Goal: Task Accomplishment & Management: Use online tool/utility

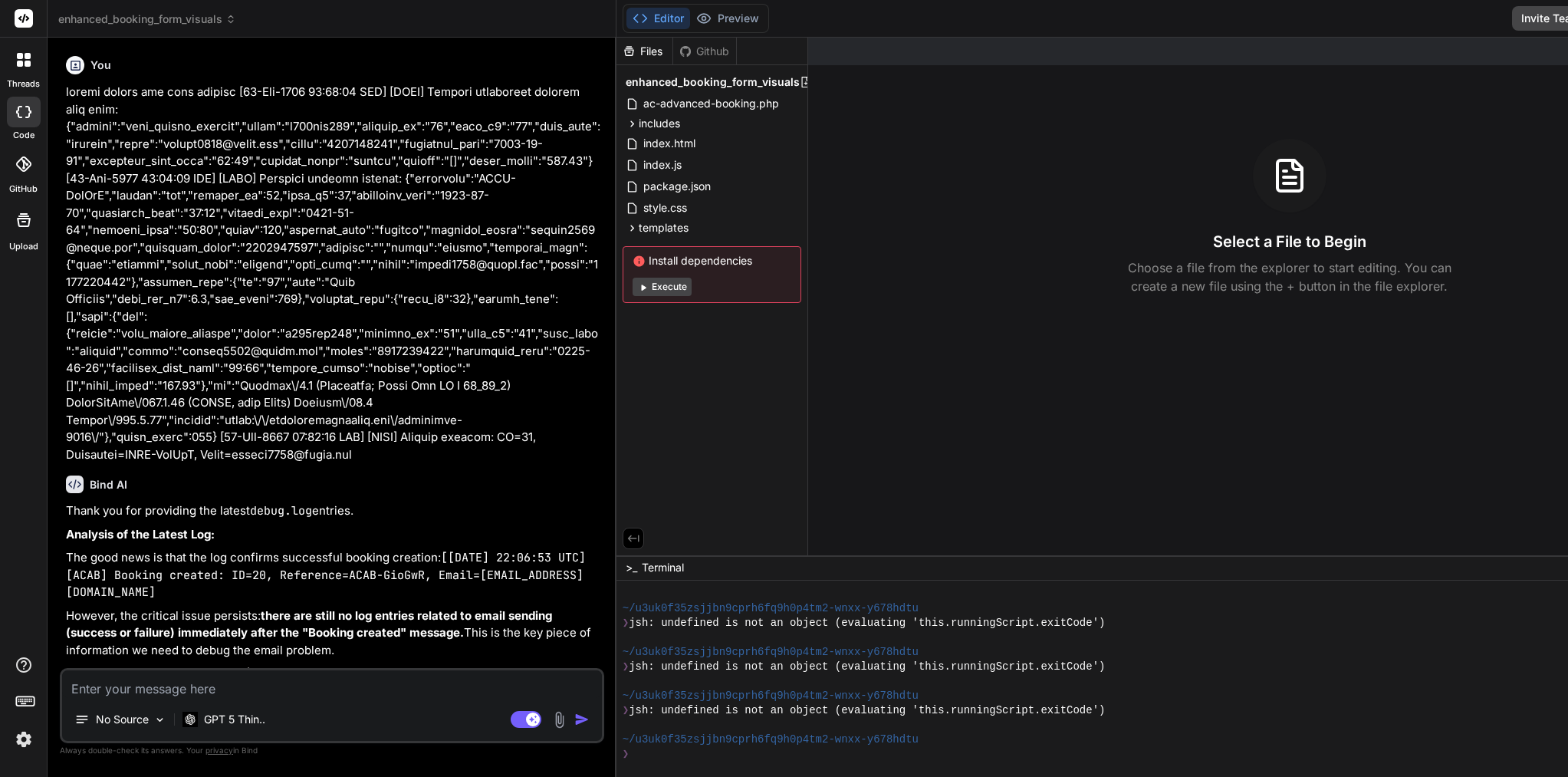
drag, startPoint x: 63, startPoint y: 125, endPoint x: 74, endPoint y: 120, distance: 12.1
click at [74, 120] on div "You Bind AI Thank you for providing the latest debug.log entries. Analysis of t…" at bounding box center [334, 358] width 541 height 618
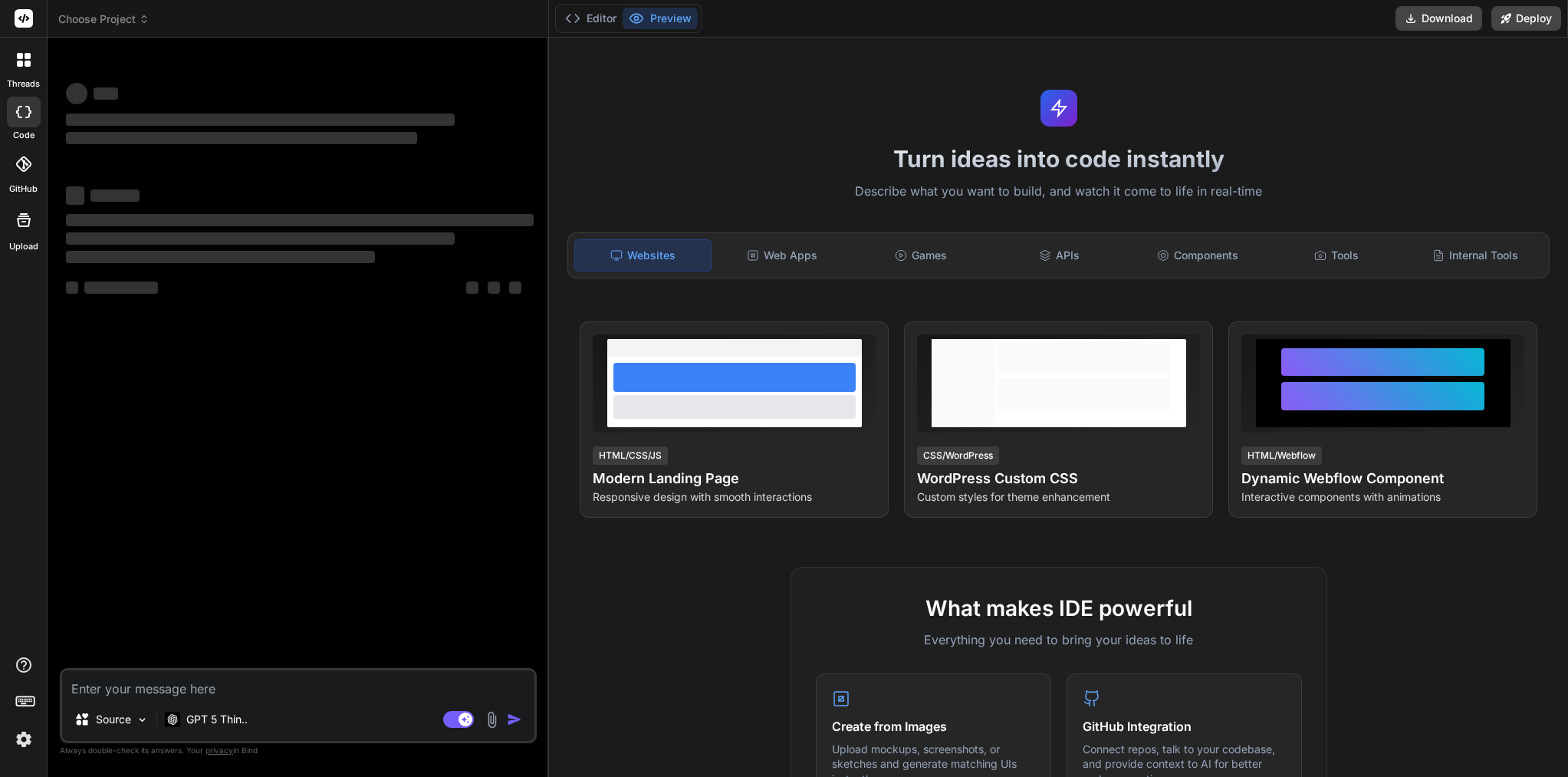
click at [104, 137] on span "‌" at bounding box center [242, 138] width 351 height 12
click at [72, 122] on span "‌" at bounding box center [260, 120] width 389 height 12
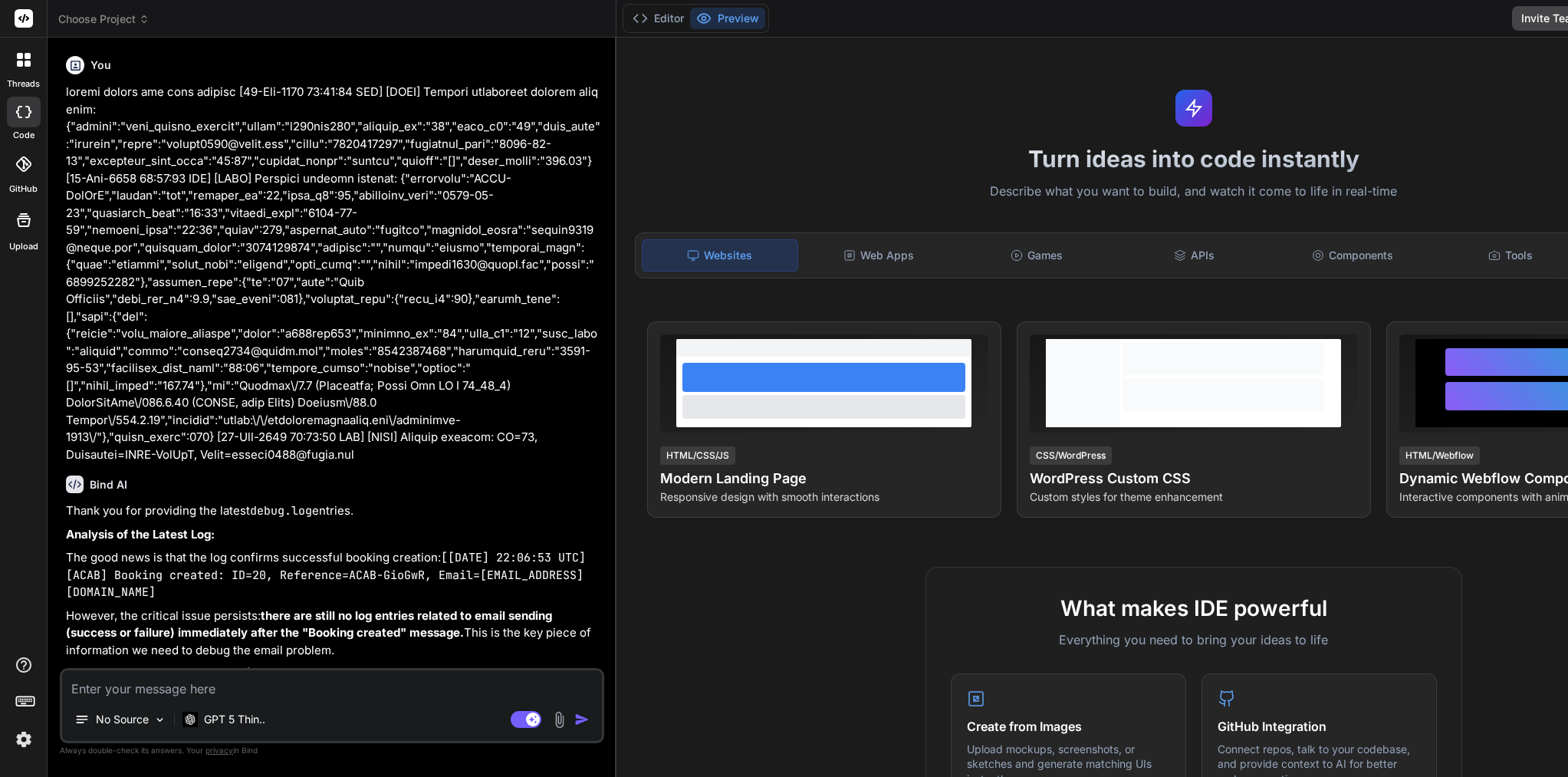
click at [76, 136] on p at bounding box center [334, 273] width 536 height 380
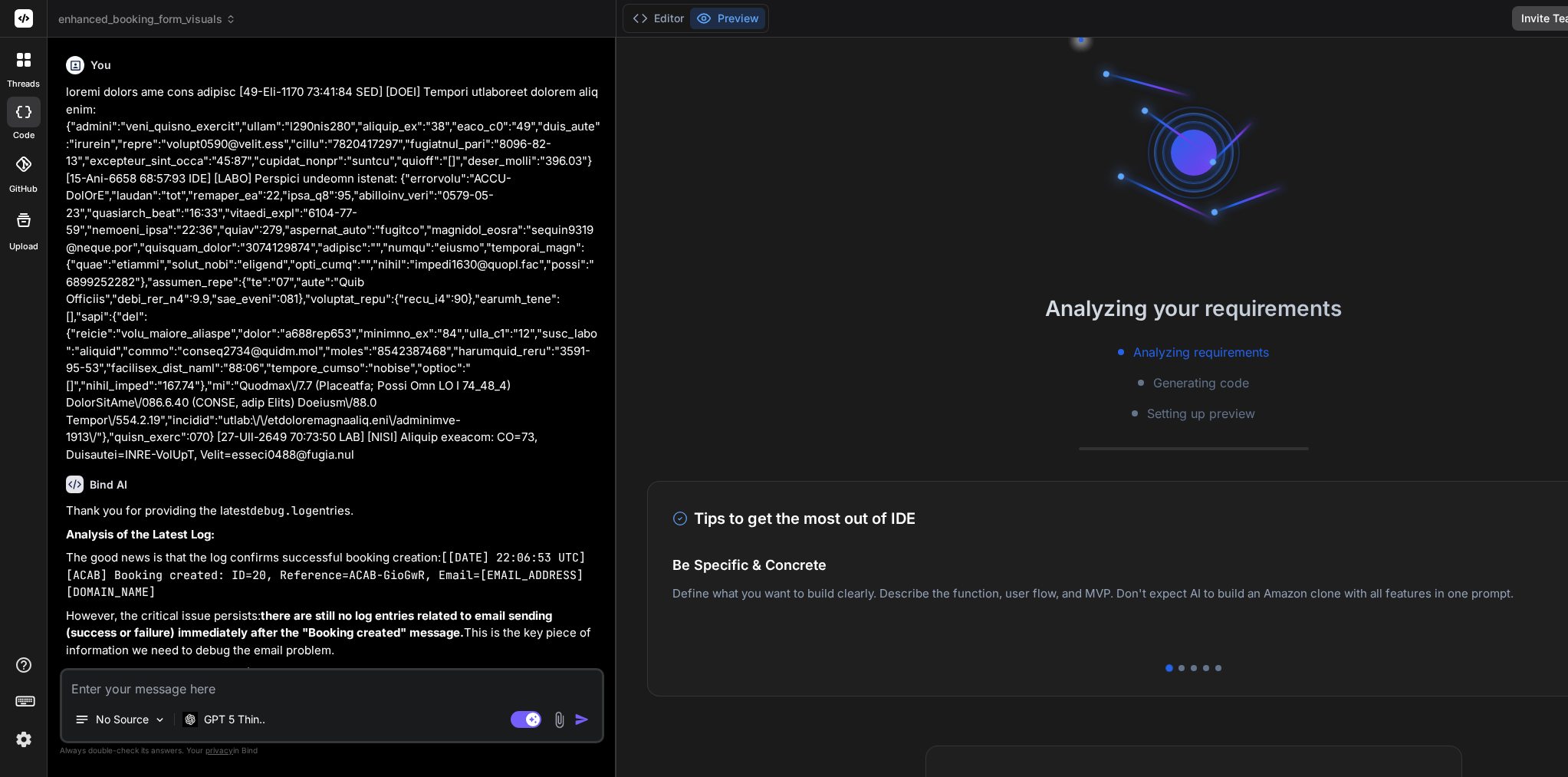
drag, startPoint x: 65, startPoint y: 125, endPoint x: 85, endPoint y: 141, distance: 25.6
click at [85, 142] on div "You Bind AI Thank you for providing the latest debug.log entries. Analysis of t…" at bounding box center [334, 358] width 541 height 618
drag, startPoint x: 66, startPoint y: 132, endPoint x: 102, endPoint y: 146, distance: 38.6
click at [107, 149] on div "You Bind AI Thank you for providing the latest debug.log entries. Analysis of t…" at bounding box center [334, 358] width 541 height 618
drag, startPoint x: 68, startPoint y: 131, endPoint x: 130, endPoint y: 361, distance: 238.2
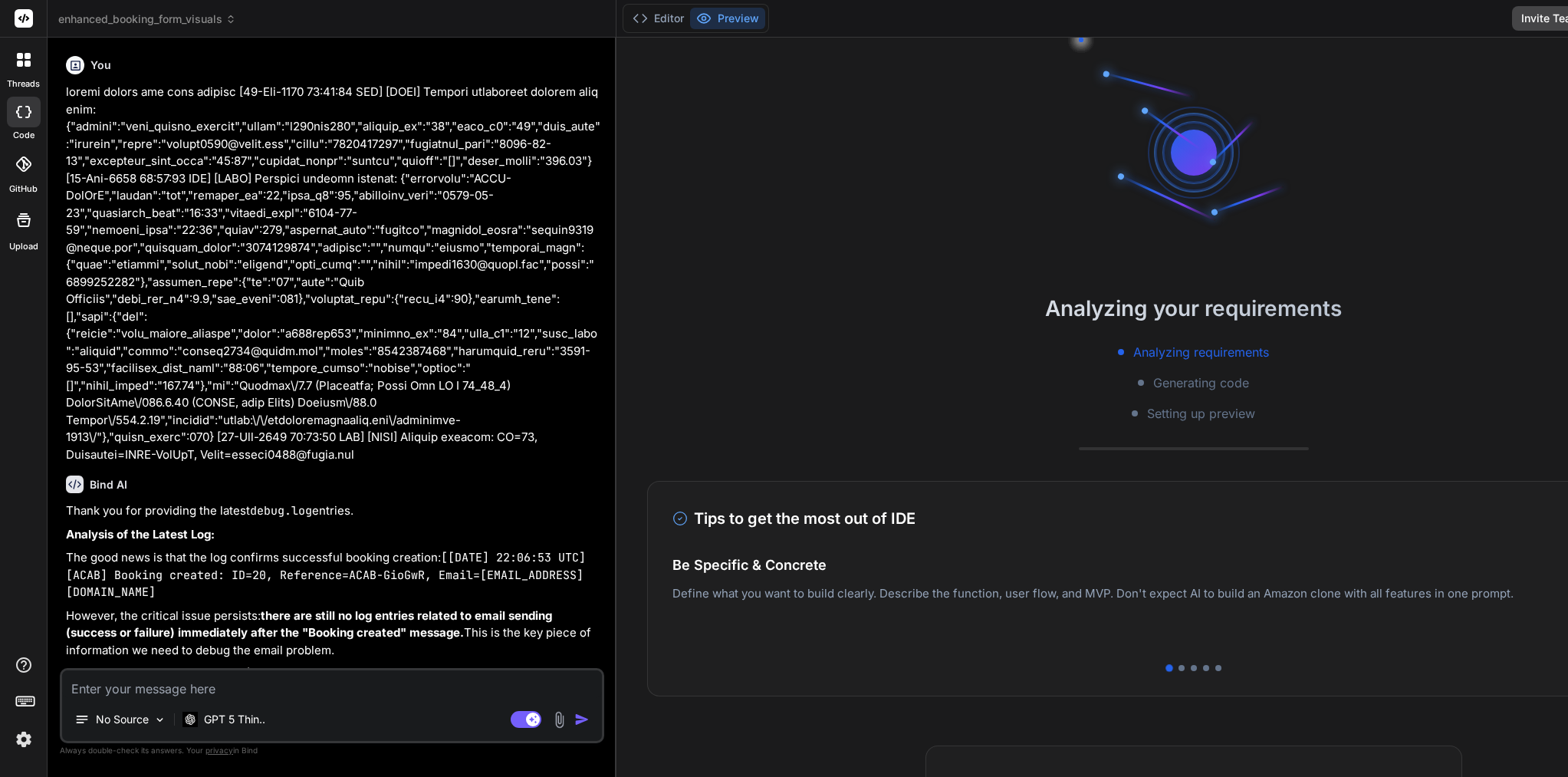
click at [130, 362] on p at bounding box center [334, 273] width 536 height 380
click at [123, 359] on p at bounding box center [334, 273] width 536 height 380
drag, startPoint x: 123, startPoint y: 359, endPoint x: 131, endPoint y: 476, distance: 117.3
click at [131, 463] on p at bounding box center [334, 273] width 536 height 380
click at [526, 723] on rect at bounding box center [533, 720] width 14 height 14
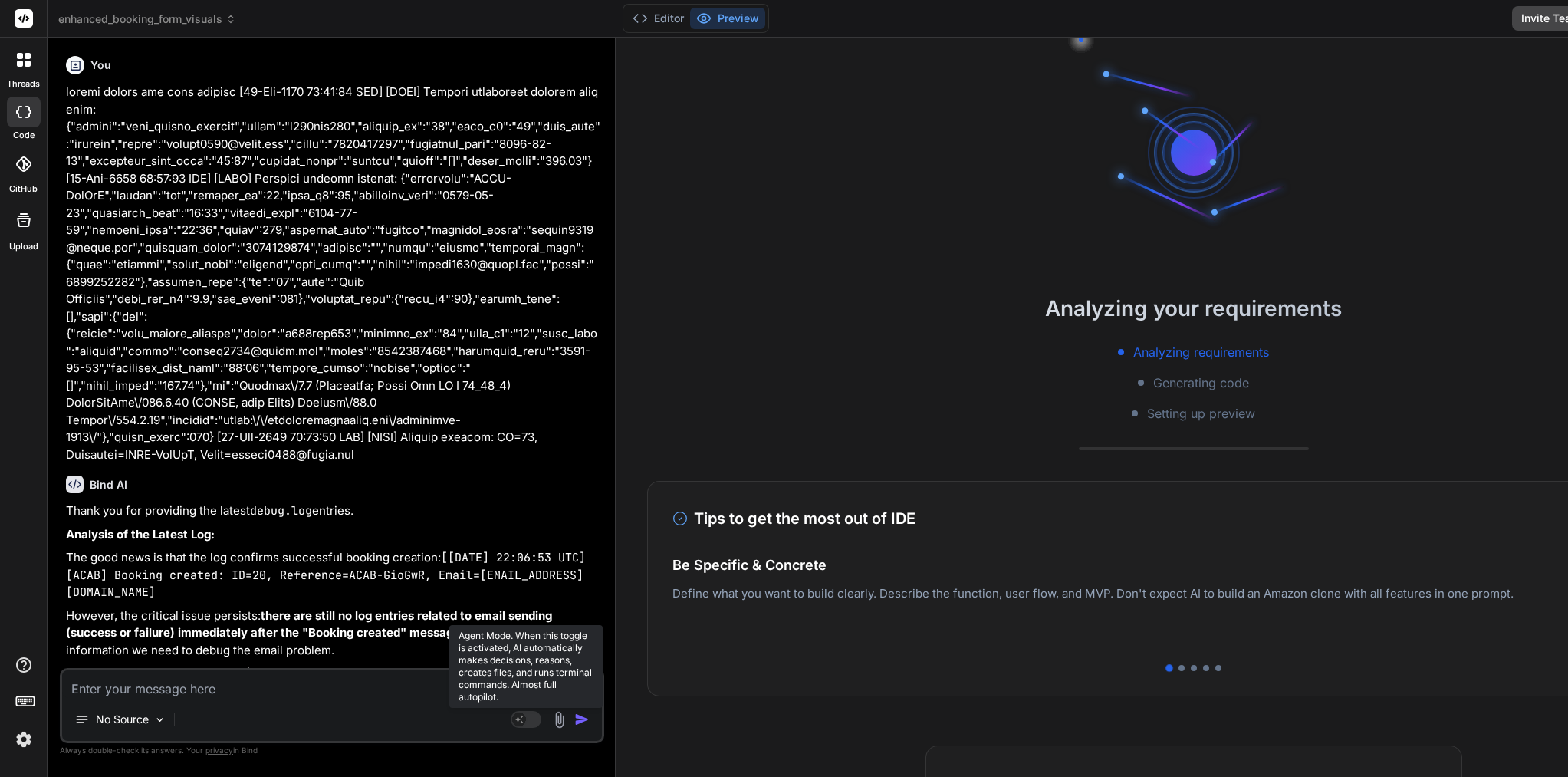
click at [513, 717] on rect at bounding box center [520, 720] width 14 height 14
type textarea "x"
click at [451, 703] on div "No Source GPT 5 Thin.. Agent Mode. When this toggle is activated, AI automatica…" at bounding box center [332, 706] width 544 height 75
click at [19, 185] on label "GitHub" at bounding box center [23, 188] width 29 height 13
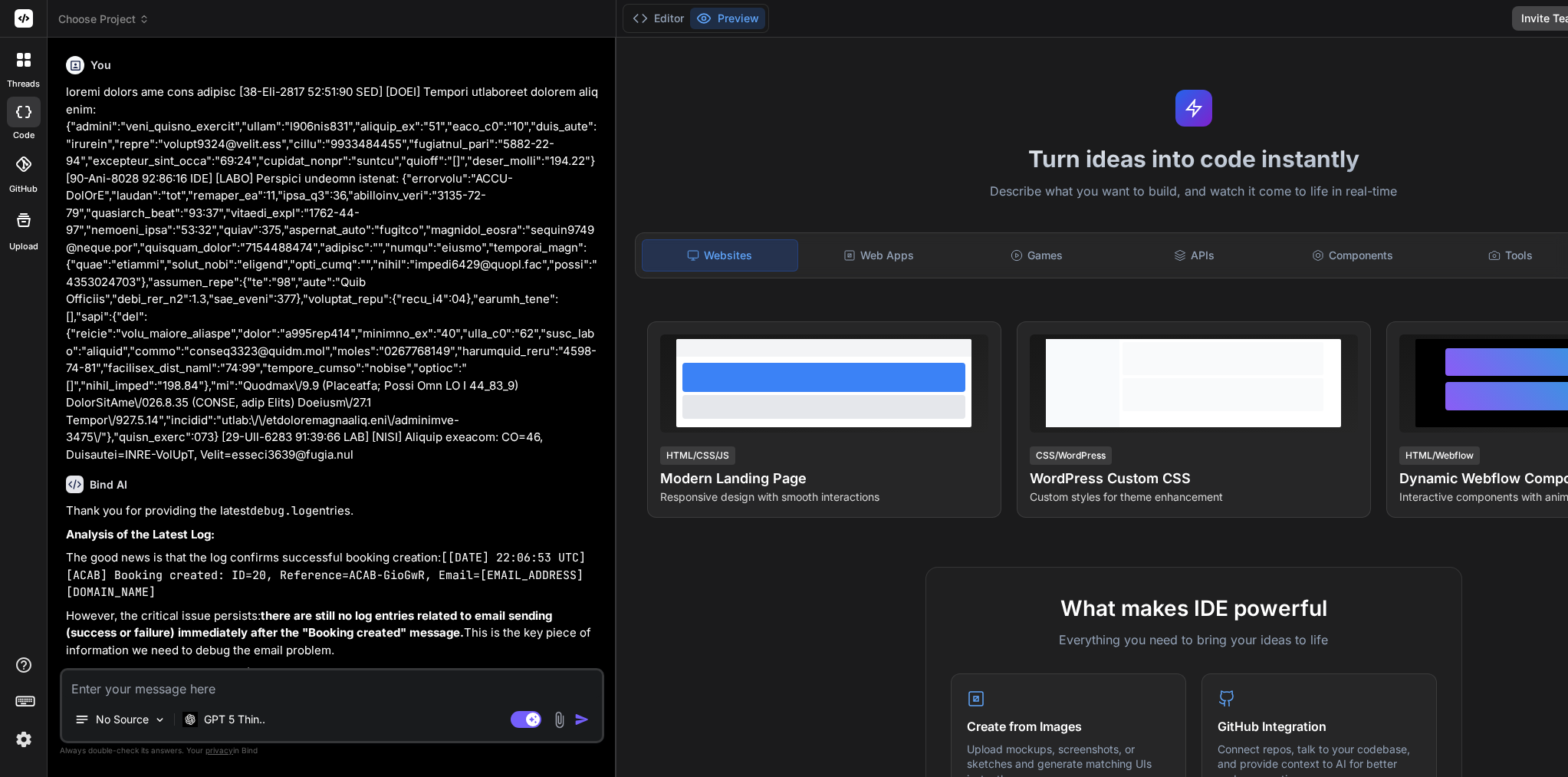
click at [157, 12] on div "Choose Project" at bounding box center [332, 19] width 546 height 15
type textarea "x"
click at [235, 18] on div "Choose Project" at bounding box center [332, 19] width 546 height 15
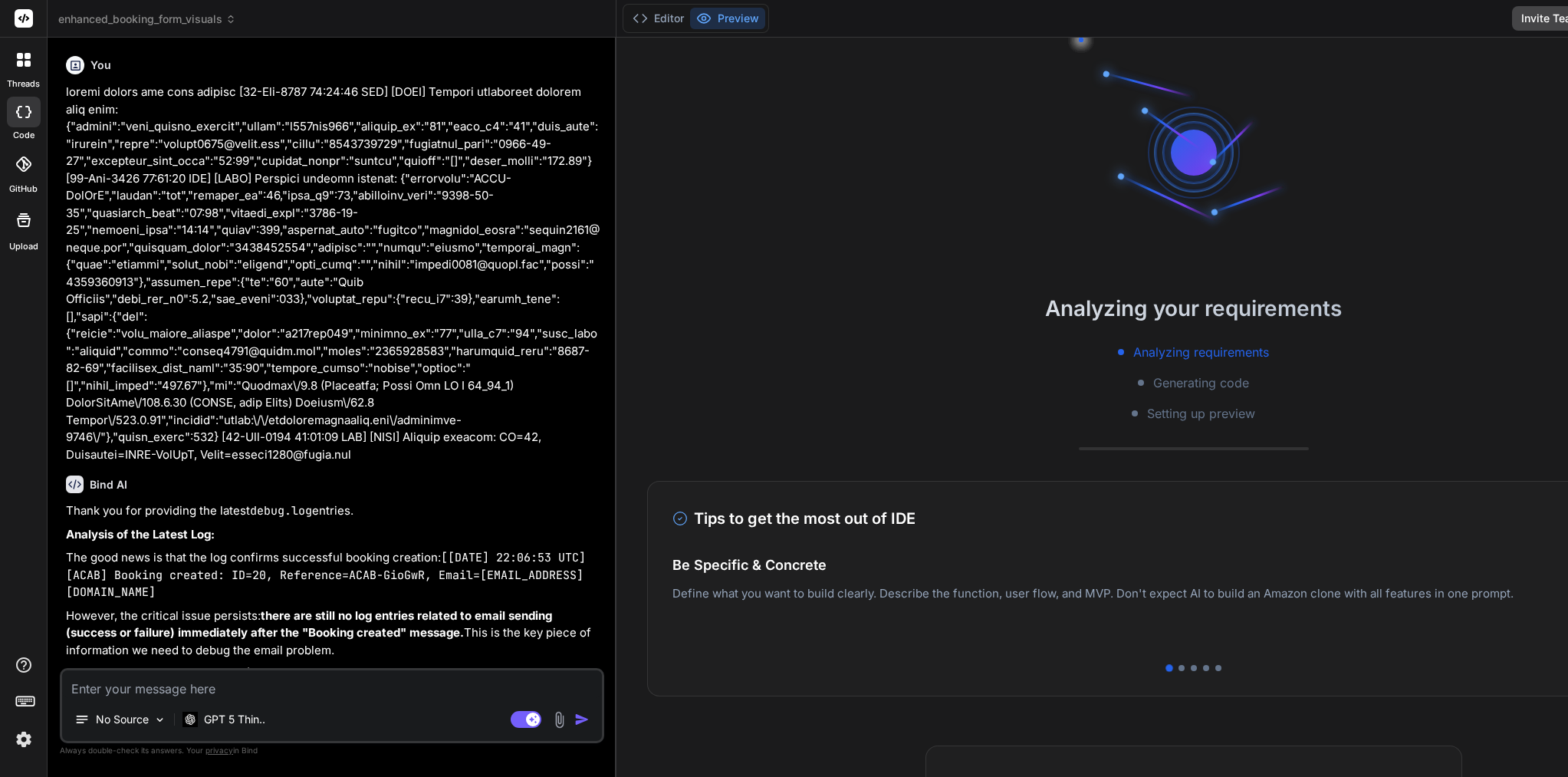
click at [27, 16] on icon at bounding box center [25, 18] width 12 height 9
click at [168, 493] on div "Bind AI" at bounding box center [334, 484] width 536 height 18
click at [22, 59] on icon at bounding box center [24, 59] width 14 height 14
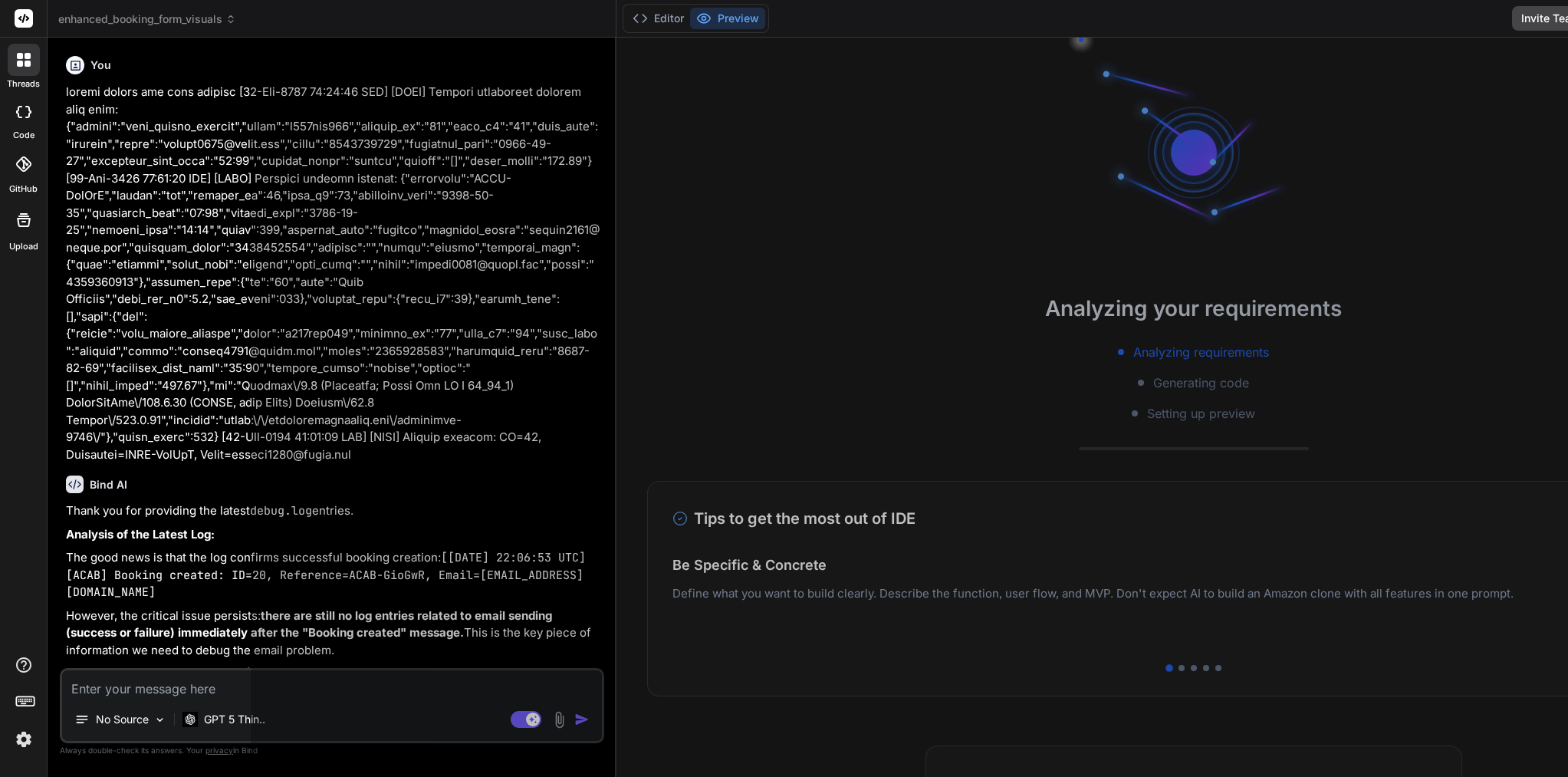
click at [22, 59] on icon at bounding box center [24, 59] width 14 height 14
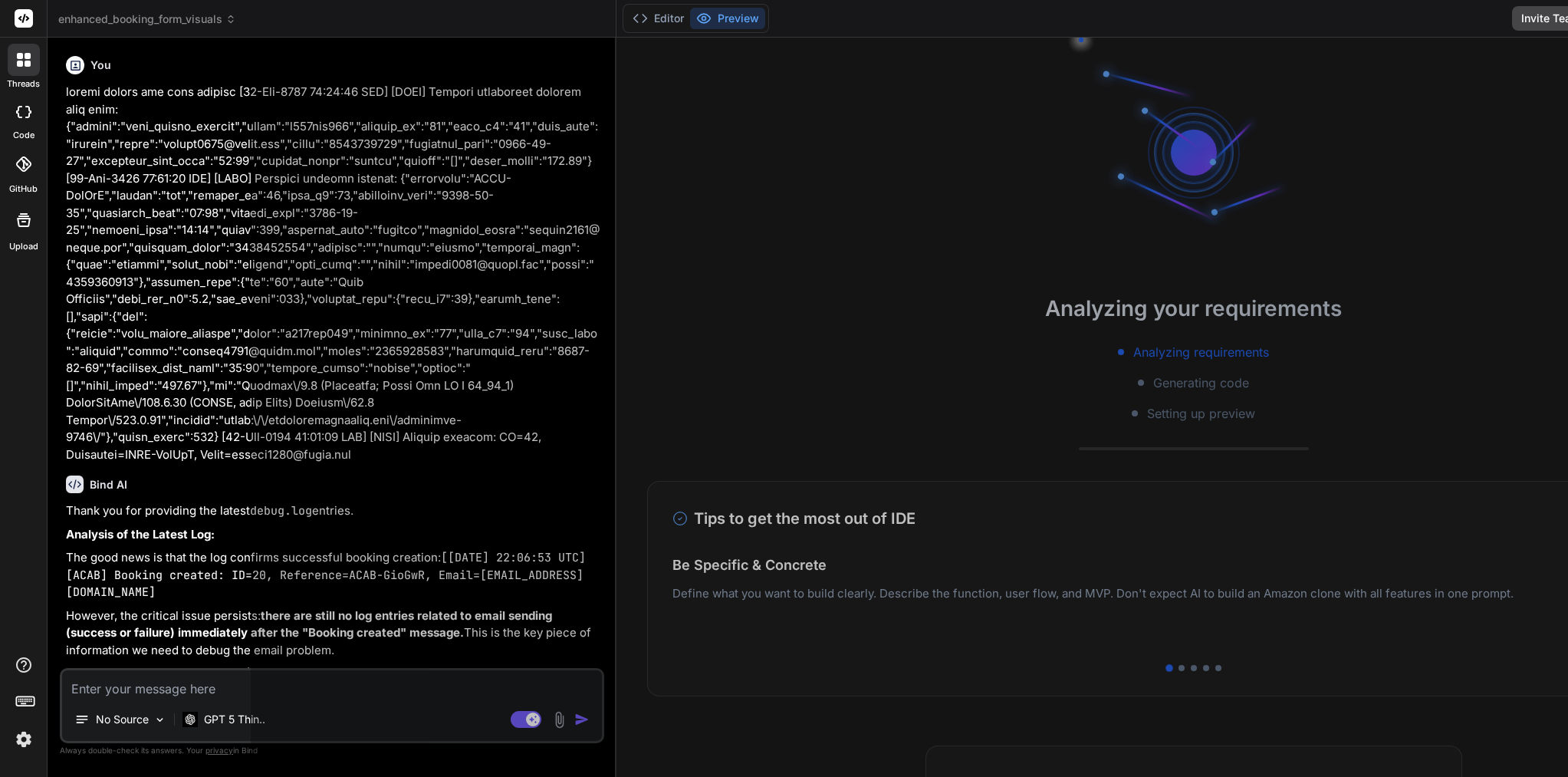
click at [22, 177] on div at bounding box center [24, 164] width 34 height 34
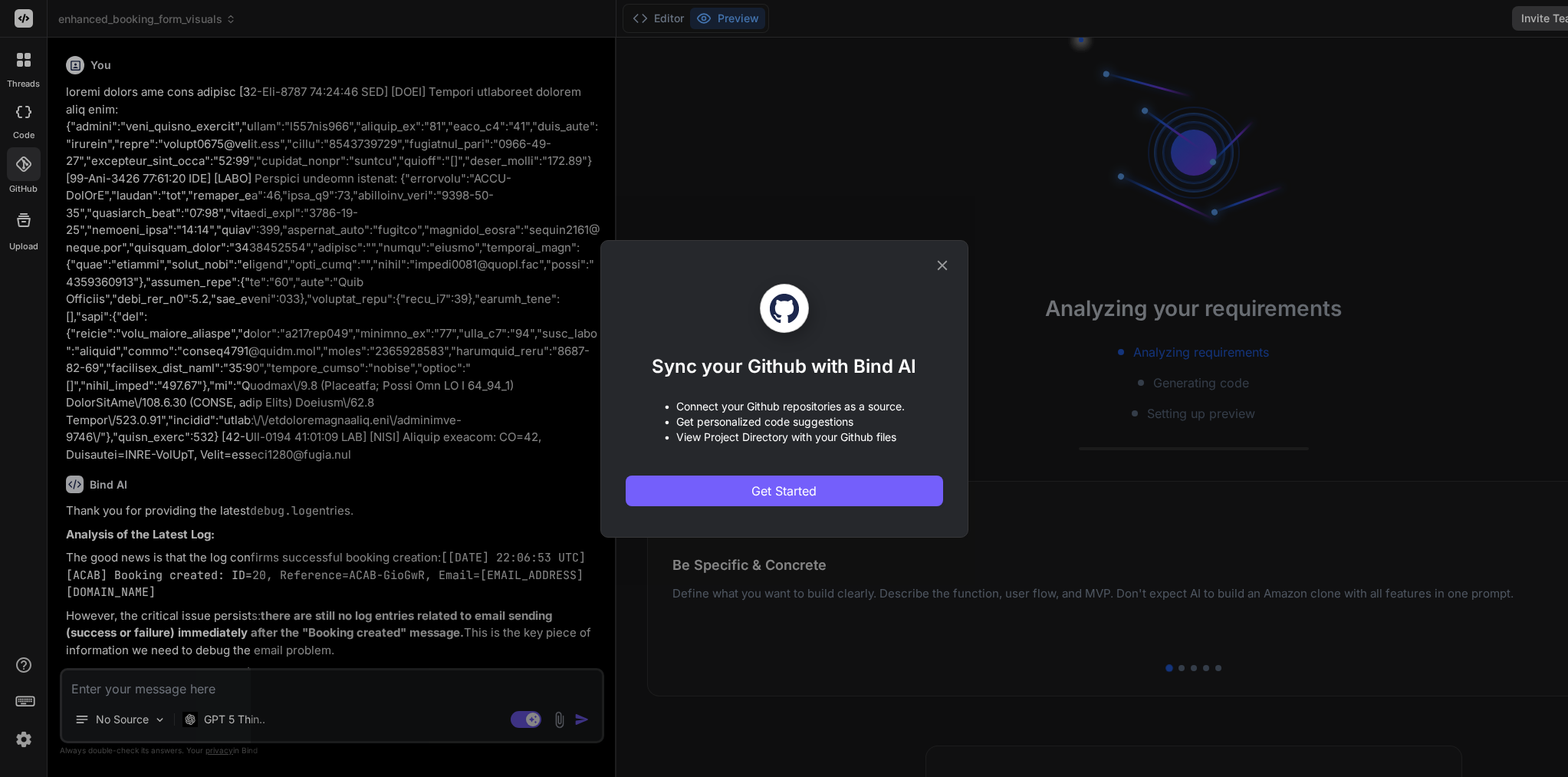
click at [22, 177] on div "Sync your Github with Bind AI • Connect your Github repositories as a source. •…" at bounding box center [784, 388] width 1568 height 777
click at [22, 177] on div at bounding box center [24, 164] width 34 height 34
click at [22, 215] on div "Sync your Github with Bind AI • Connect your Github repositories as a source. •…" at bounding box center [784, 388] width 1568 height 777
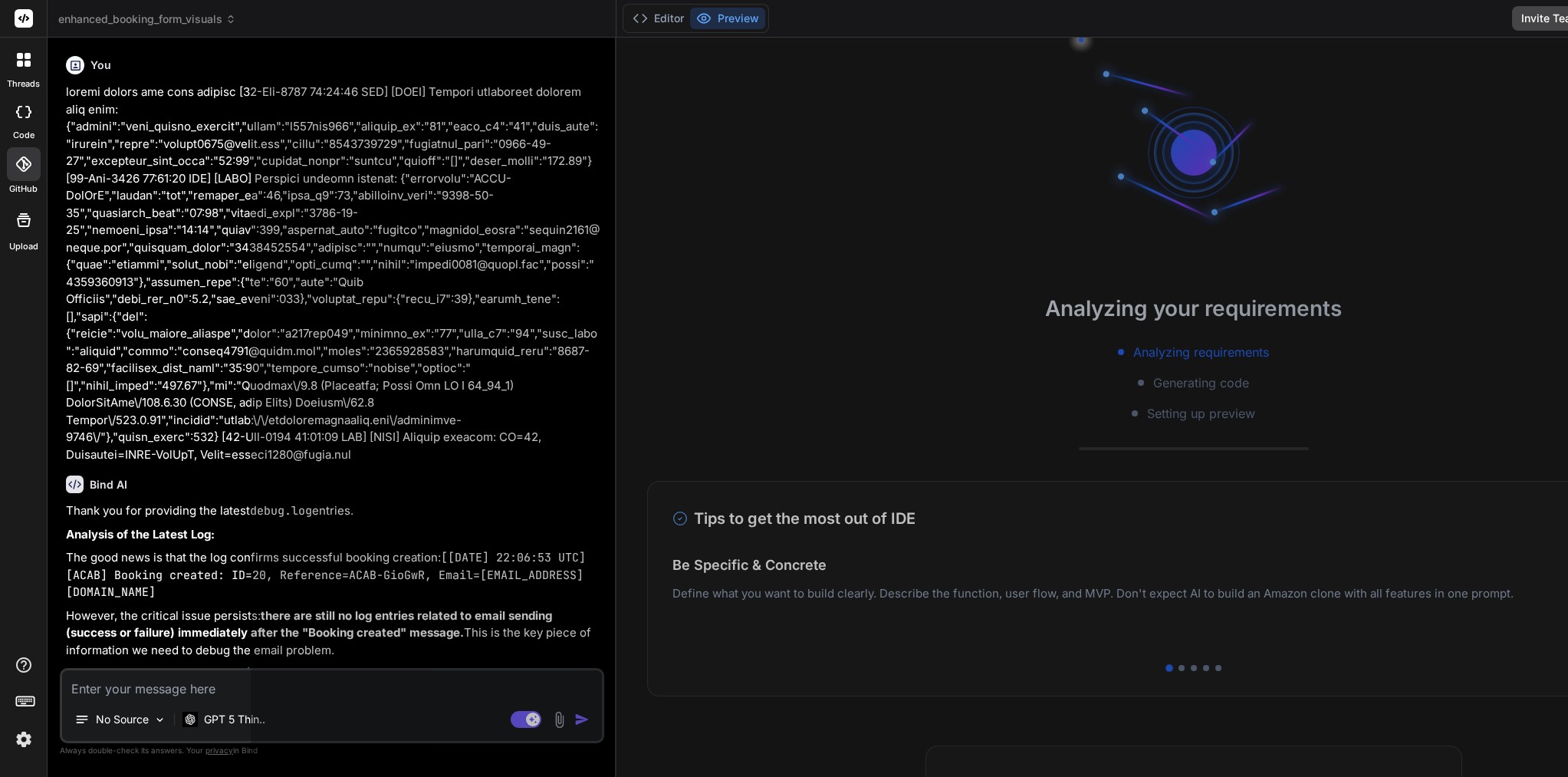
click at [22, 215] on icon at bounding box center [24, 220] width 14 height 14
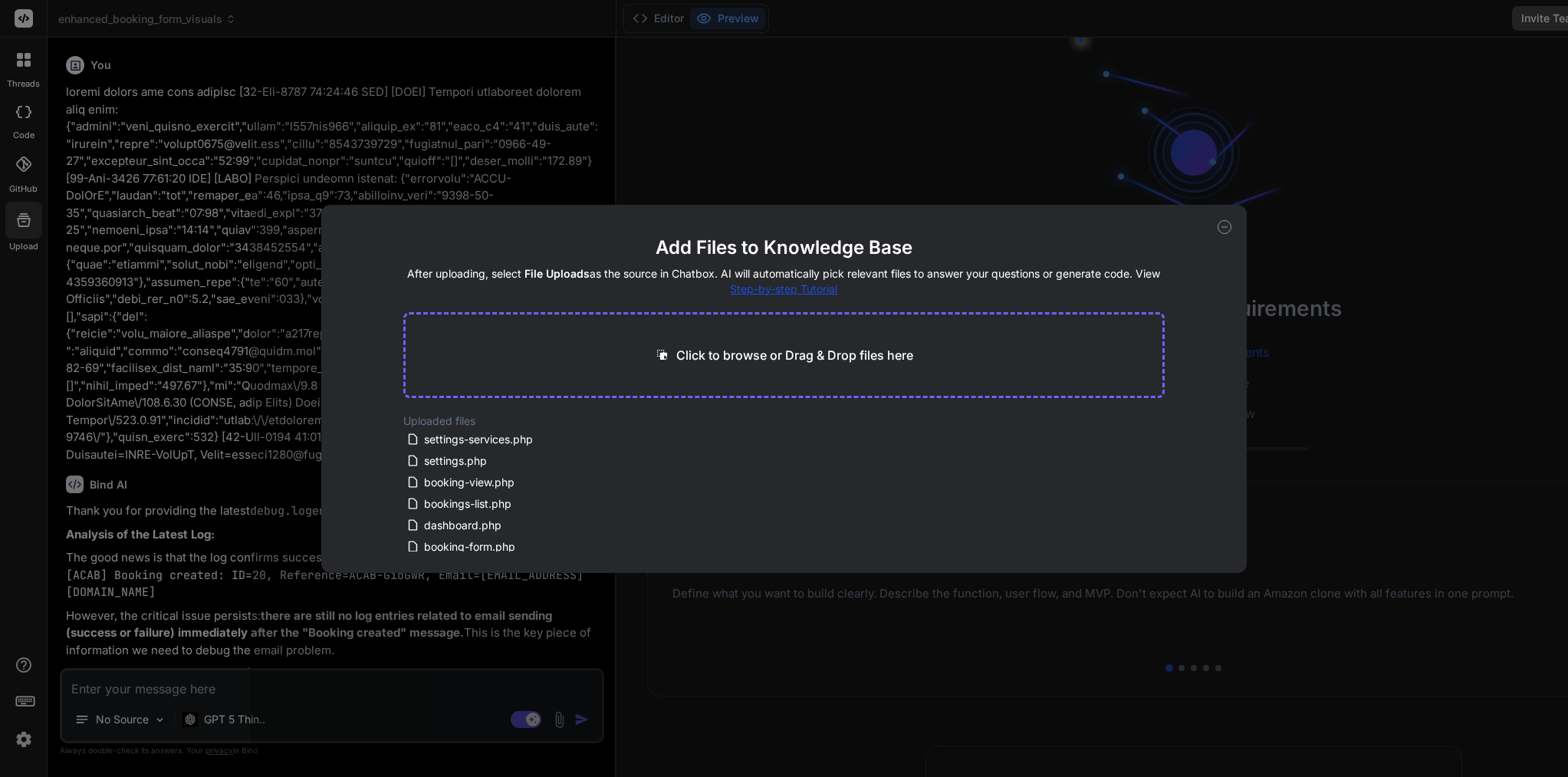
click at [458, 720] on div "Add Files to Knowledge Base After uploading, select File Uploads as the source …" at bounding box center [784, 388] width 1568 height 777
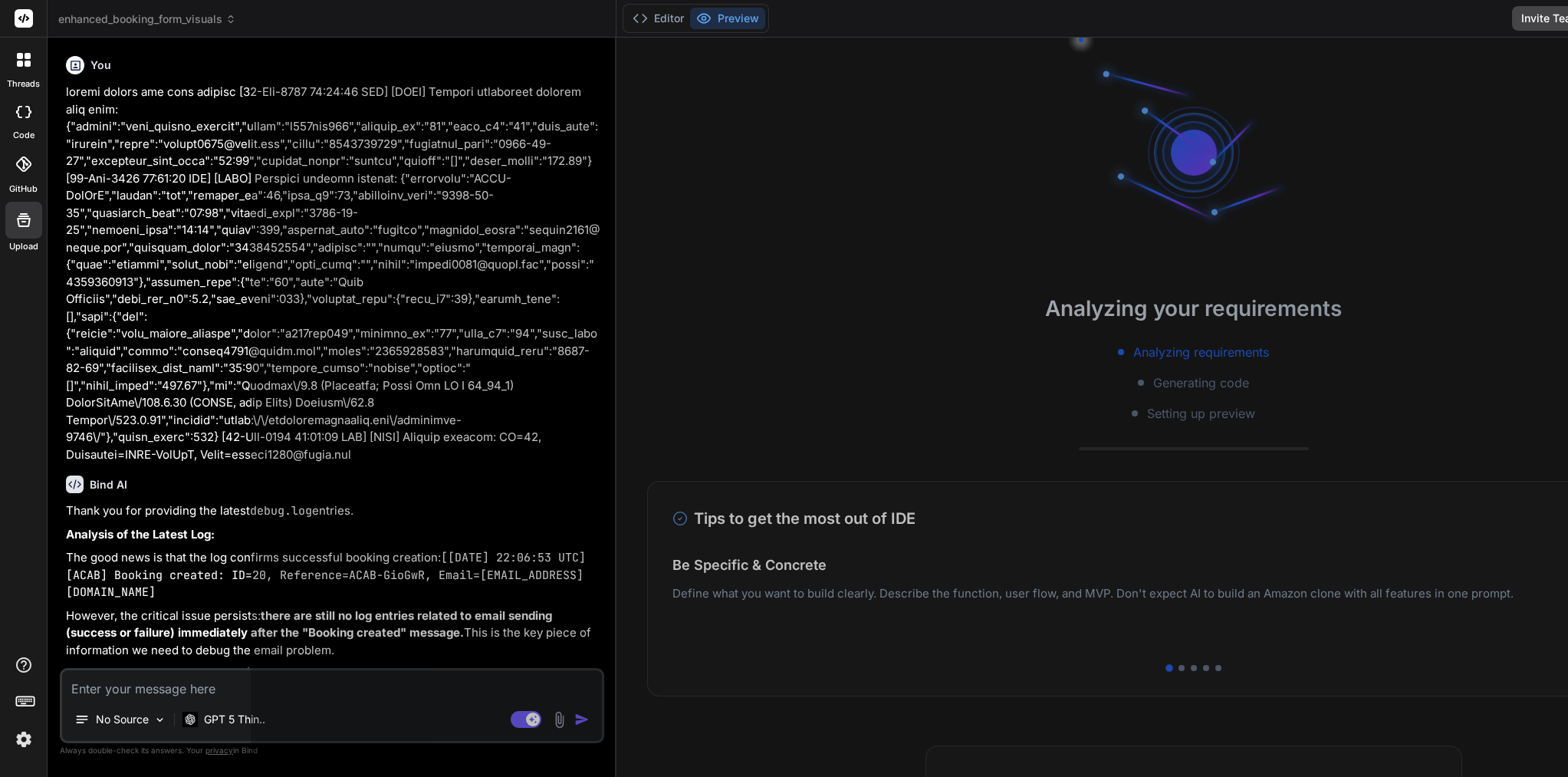
click at [458, 720] on div at bounding box center [909, 407] width 1318 height 739
type textarea "x"
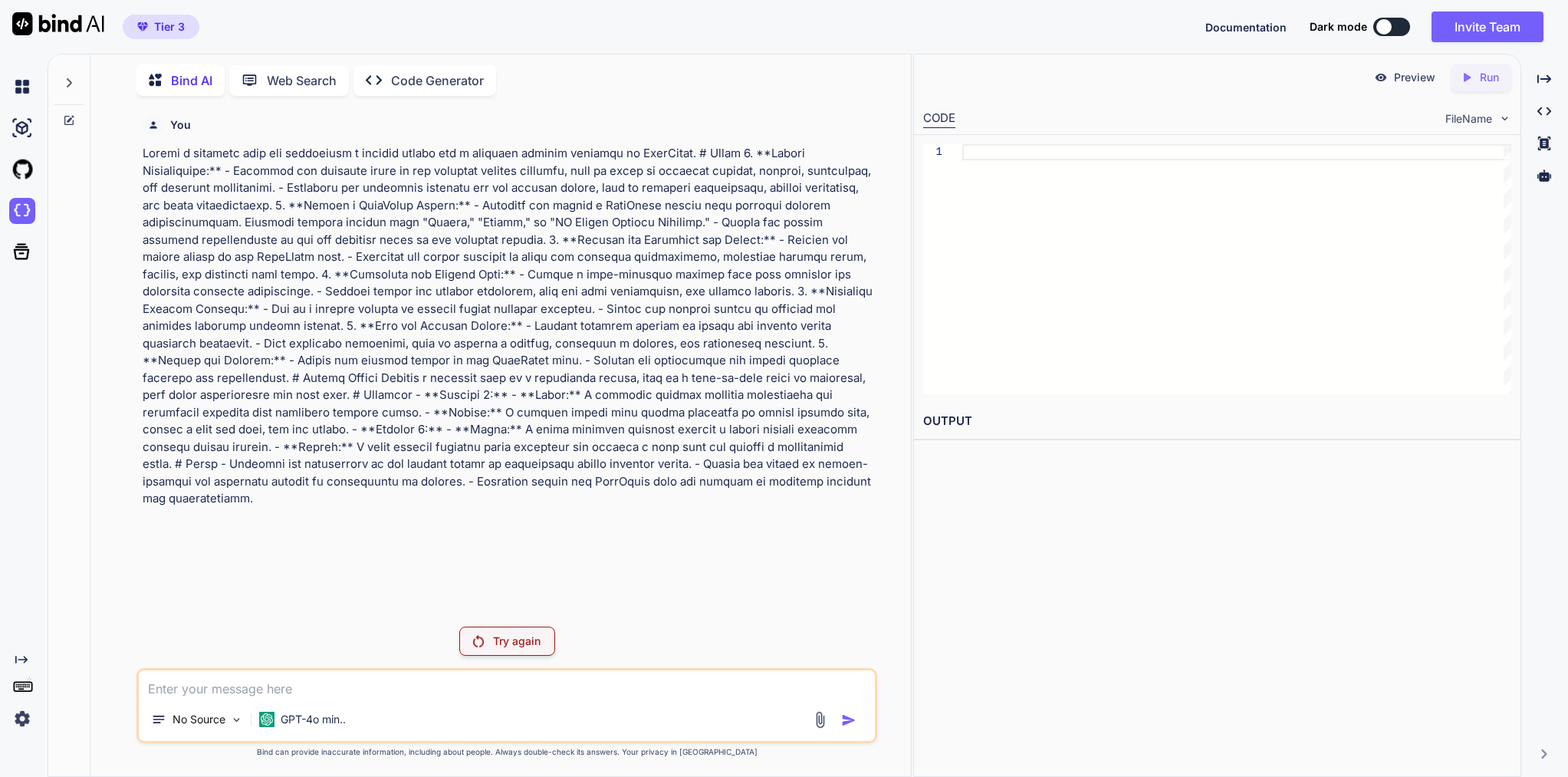
click at [1377, 29] on div at bounding box center [1384, 26] width 15 height 15
click at [1405, 26] on button at bounding box center [1392, 27] width 37 height 19
click at [321, 717] on p "GPT-4o min.." at bounding box center [314, 719] width 65 height 15
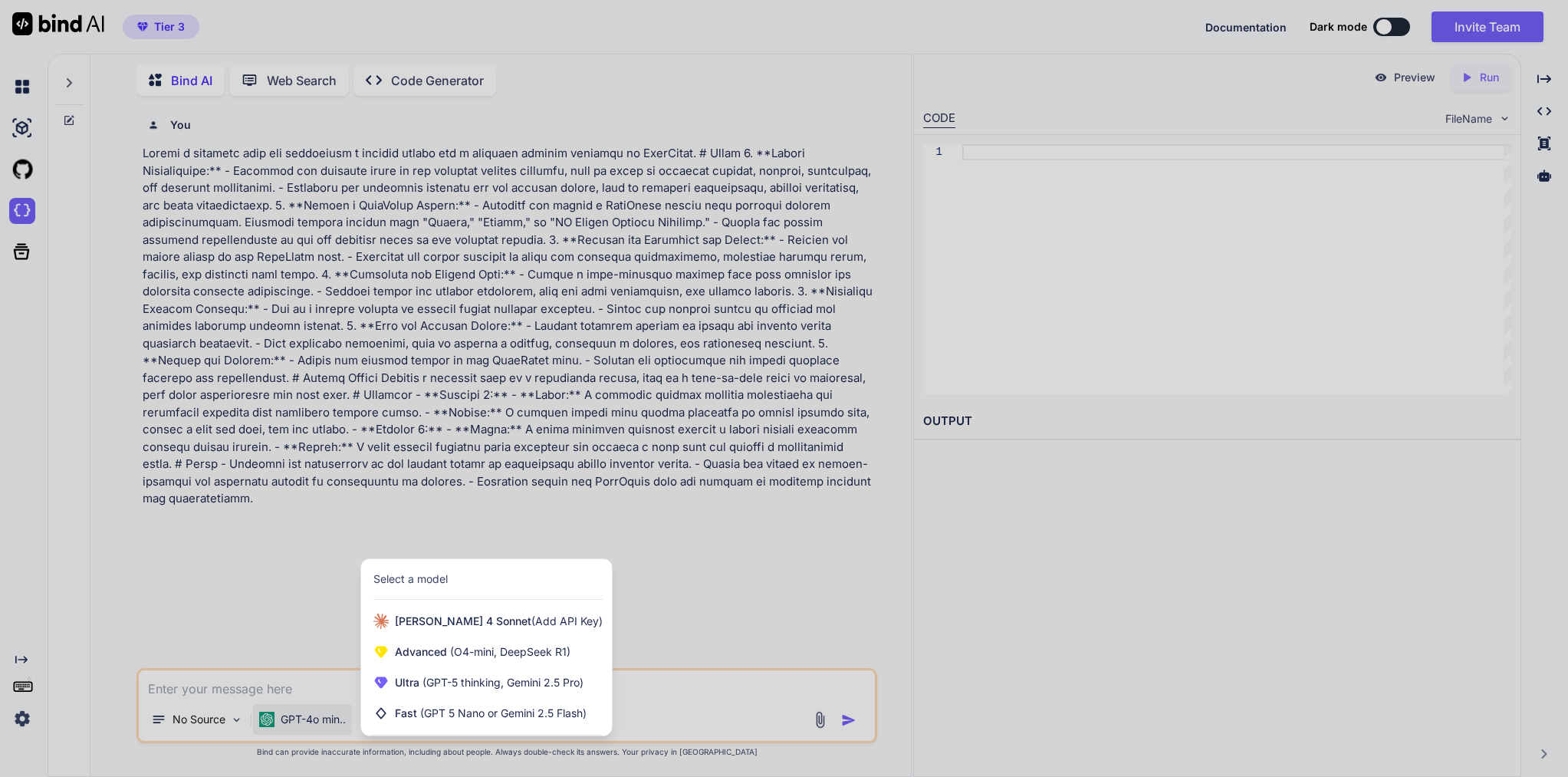
click at [329, 172] on div at bounding box center [784, 388] width 1568 height 777
